Goal: Task Accomplishment & Management: Use online tool/utility

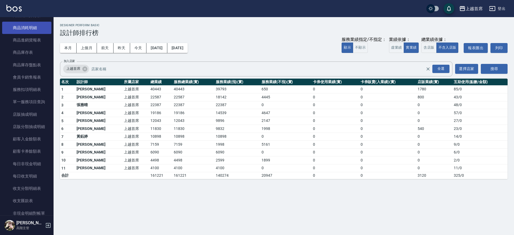
scroll to position [67, 0]
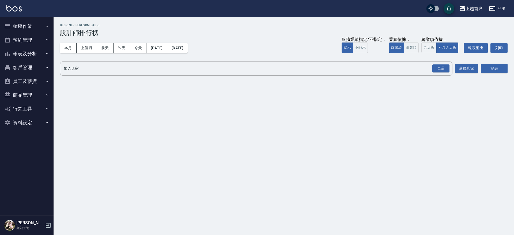
click at [48, 28] on button "櫃檯作業" at bounding box center [26, 26] width 49 height 14
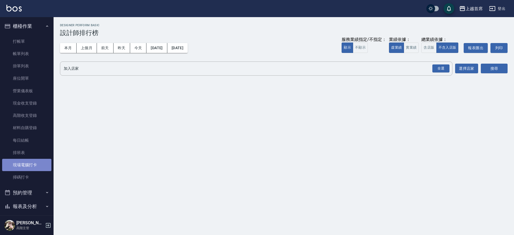
click at [42, 168] on link "現場電腦打卡" at bounding box center [26, 165] width 49 height 12
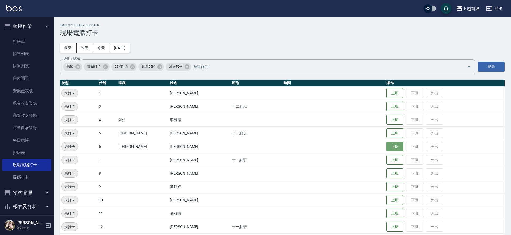
click at [387, 149] on button "上班" at bounding box center [395, 146] width 17 height 9
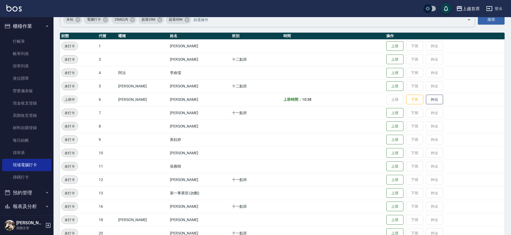
scroll to position [67, 0]
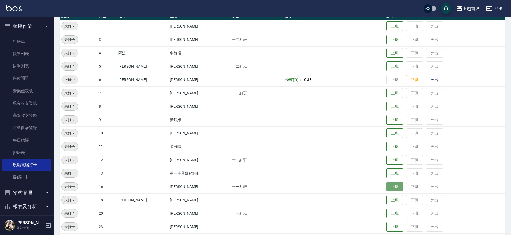
click at [391, 187] on button "上班" at bounding box center [395, 186] width 17 height 9
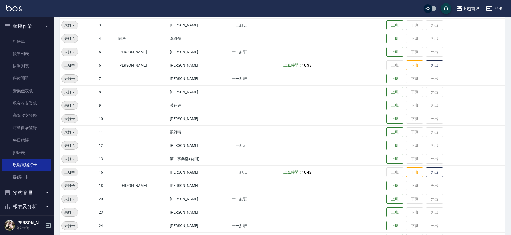
scroll to position [100, 0]
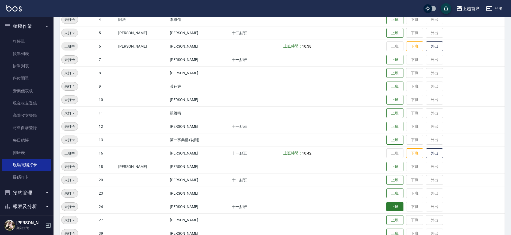
click at [398, 204] on button "上班" at bounding box center [395, 206] width 17 height 9
click at [396, 197] on button "上班" at bounding box center [395, 193] width 17 height 9
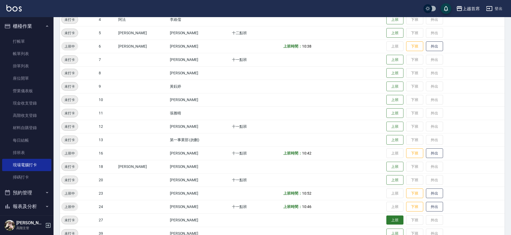
click at [389, 221] on button "上班" at bounding box center [395, 220] width 17 height 9
drag, startPoint x: 117, startPoint y: 219, endPoint x: 317, endPoint y: 218, distance: 199.7
click at [317, 218] on tr "上班中 27 [PERSON_NAME] 上班時間： 10:53 上班 下班 外出" at bounding box center [282, 220] width 445 height 13
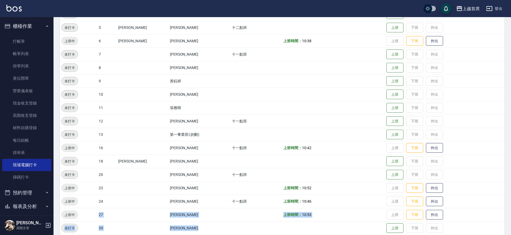
scroll to position [110, 0]
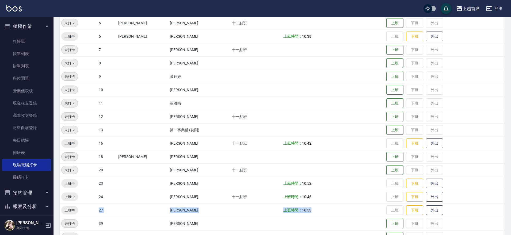
drag, startPoint x: 96, startPoint y: 220, endPoint x: 355, endPoint y: 205, distance: 259.0
click at [355, 205] on tr "上班中 27 [PERSON_NAME] 上班時間： 10:53 上班 下班 外出" at bounding box center [282, 210] width 445 height 13
click at [169, 210] on td "[PERSON_NAME]" at bounding box center [200, 210] width 62 height 13
click at [203, 211] on td "[PERSON_NAME]" at bounding box center [200, 210] width 62 height 13
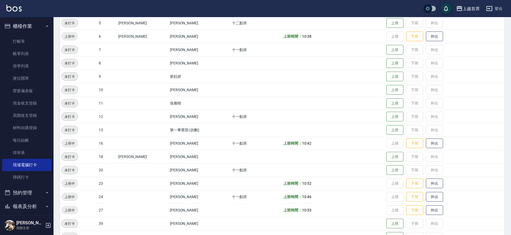
click at [203, 211] on td "[PERSON_NAME]" at bounding box center [200, 210] width 62 height 13
drag, startPoint x: 123, startPoint y: 161, endPoint x: 171, endPoint y: 156, distance: 47.9
click at [171, 156] on tr "未打卡 18 Linda [PERSON_NAME] 上班 下班 外出" at bounding box center [282, 156] width 445 height 13
click at [193, 176] on td "[PERSON_NAME]" at bounding box center [200, 170] width 62 height 13
click at [282, 160] on td at bounding box center [333, 156] width 103 height 13
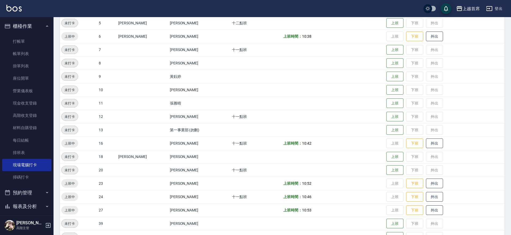
click at [282, 160] on td at bounding box center [333, 156] width 103 height 13
click at [392, 221] on button "上班" at bounding box center [395, 223] width 17 height 9
click at [388, 22] on button "上班" at bounding box center [395, 22] width 17 height 9
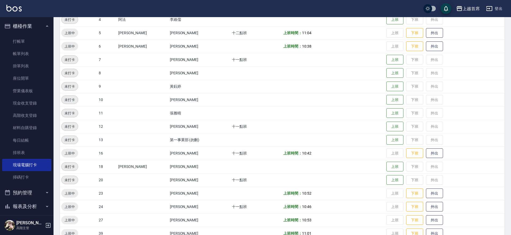
scroll to position [0, 0]
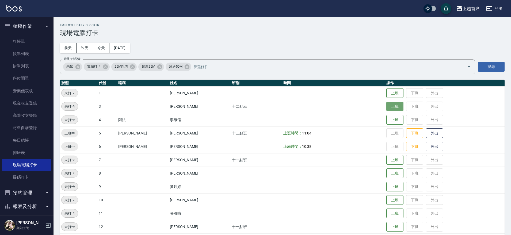
click at [391, 107] on button "上班" at bounding box center [395, 106] width 17 height 9
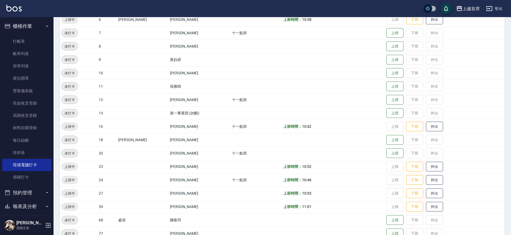
scroll to position [152, 0]
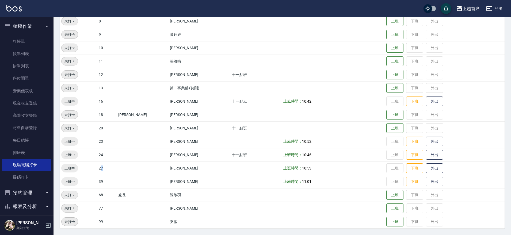
drag, startPoint x: 123, startPoint y: 170, endPoint x: 137, endPoint y: 169, distance: 14.5
click at [137, 169] on tr "上班中 27 [PERSON_NAME] 上班時間： 10:53 上班 下班 外出" at bounding box center [282, 168] width 445 height 13
click at [80, 164] on td "上班中" at bounding box center [78, 168] width 37 height 13
